Goal: Find specific page/section: Find specific page/section

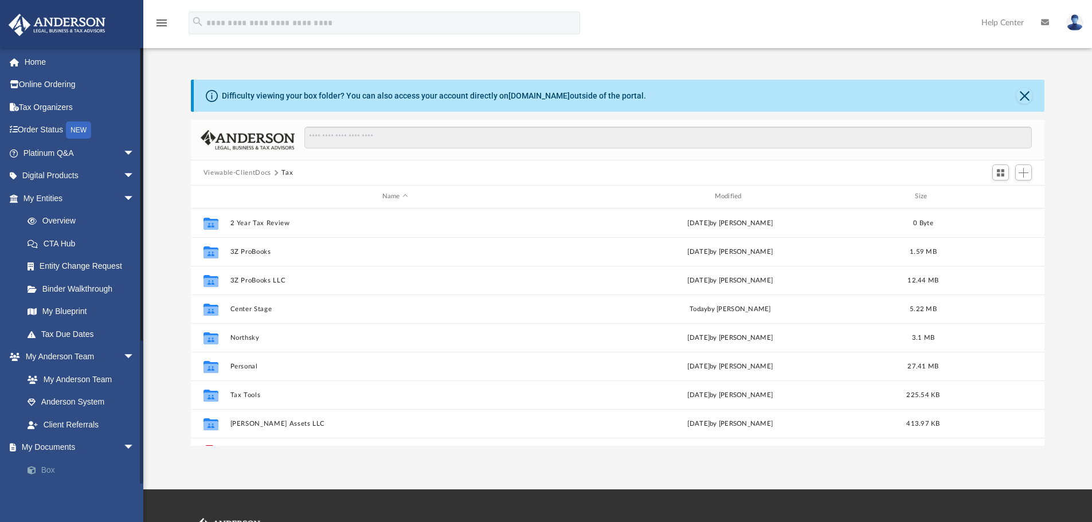
click at [53, 470] on link "Box" at bounding box center [84, 469] width 136 height 23
click at [255, 173] on button "Viewable-ClientDocs" at bounding box center [237, 173] width 68 height 10
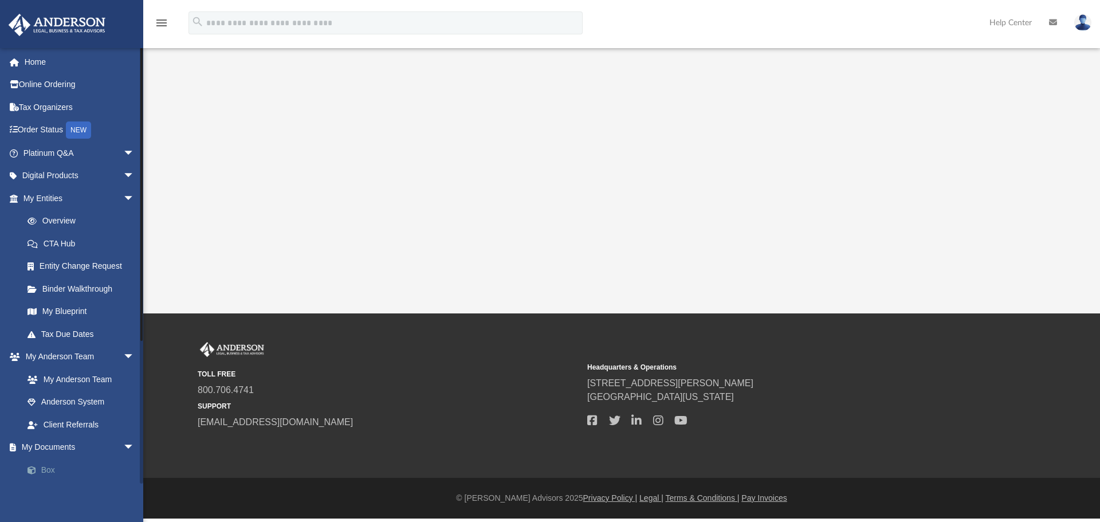
click at [59, 463] on link "Box" at bounding box center [84, 469] width 136 height 23
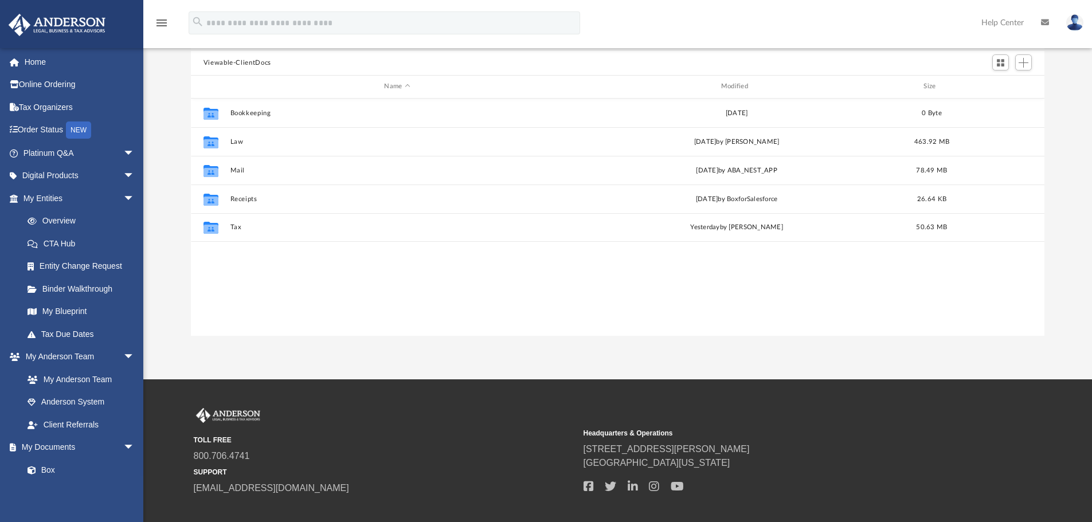
scroll to position [115, 0]
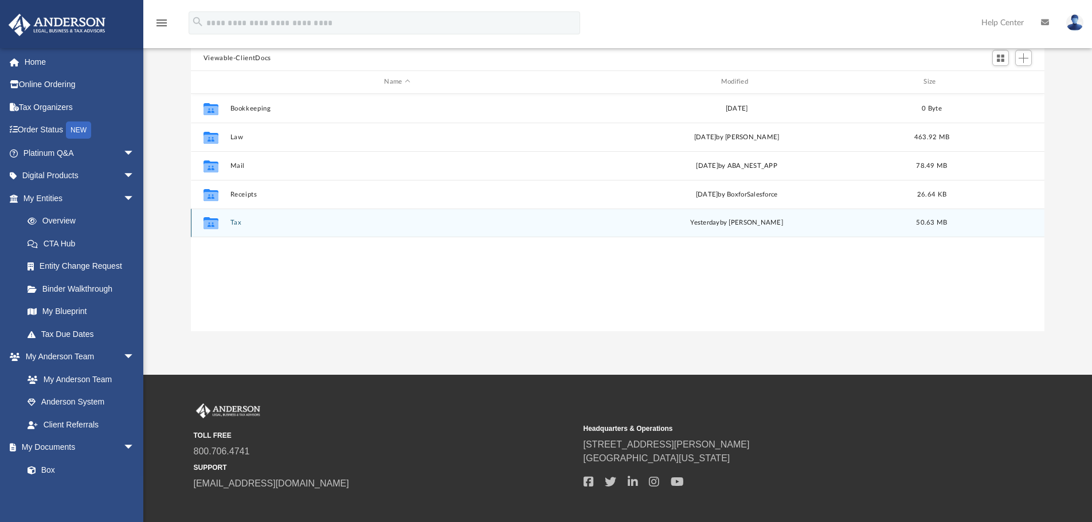
click at [235, 223] on button "Tax" at bounding box center [397, 222] width 334 height 7
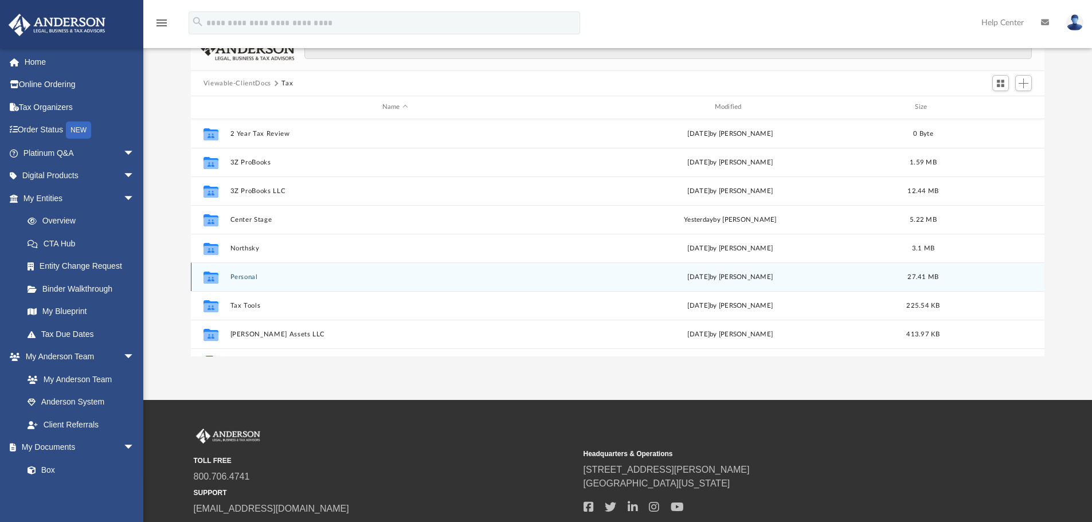
scroll to position [0, 0]
